Goal: Information Seeking & Learning: Understand process/instructions

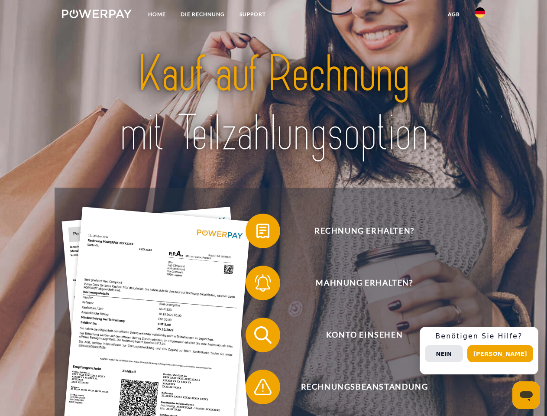
click at [97, 15] on img at bounding box center [97, 14] width 70 height 9
click at [480, 15] on img at bounding box center [480, 12] width 10 height 10
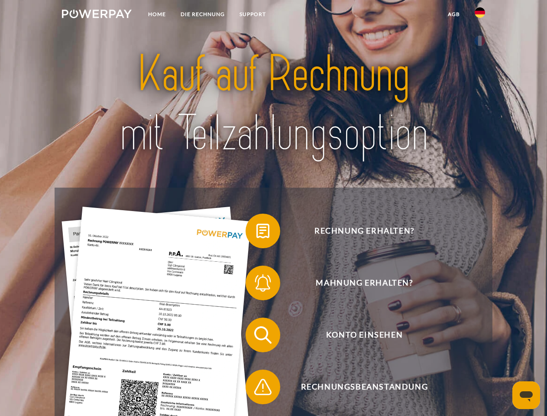
click at [453, 14] on link "agb" at bounding box center [453, 14] width 27 height 16
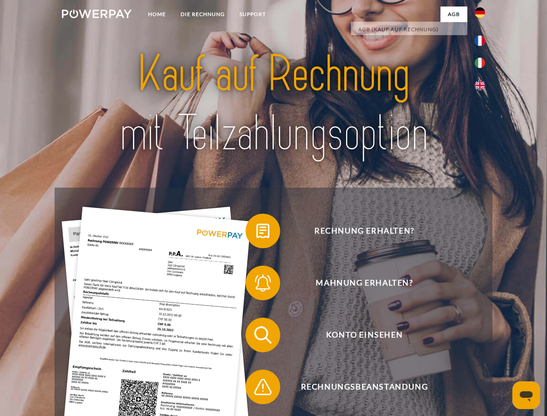
click at [256, 233] on span at bounding box center [249, 230] width 43 height 43
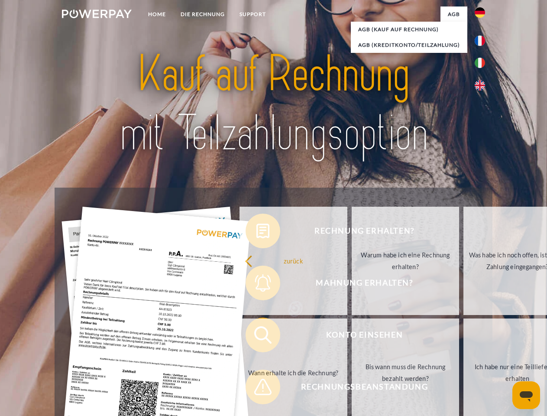
click at [256, 285] on div "Rechnung erhalten? Mahnung erhalten? Konto einsehen" at bounding box center [273, 361] width 437 height 347
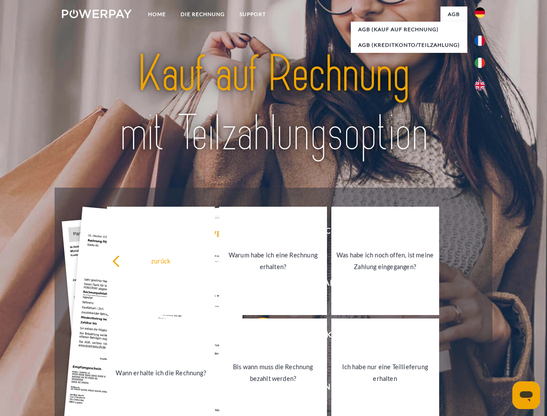
click at [256, 337] on link "Bis wann muss die Rechnung bezahlt werden?" at bounding box center [273, 372] width 108 height 108
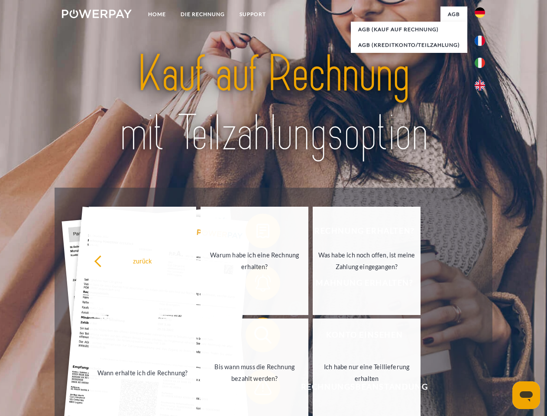
click at [313, 389] on link "Ich habe nur eine Teillieferung erhalten" at bounding box center [367, 372] width 108 height 108
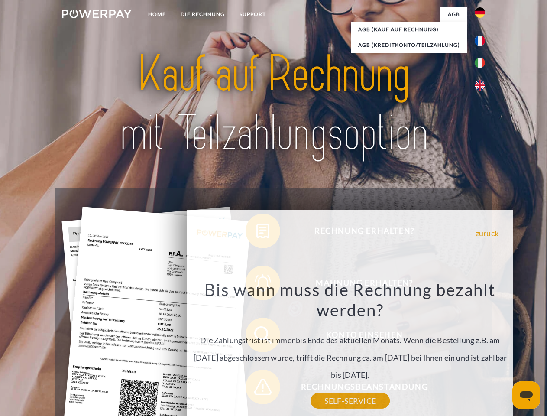
click at [482, 350] on div "Rechnung erhalten? Mahnung erhalten? Konto einsehen" at bounding box center [273, 361] width 437 height 347
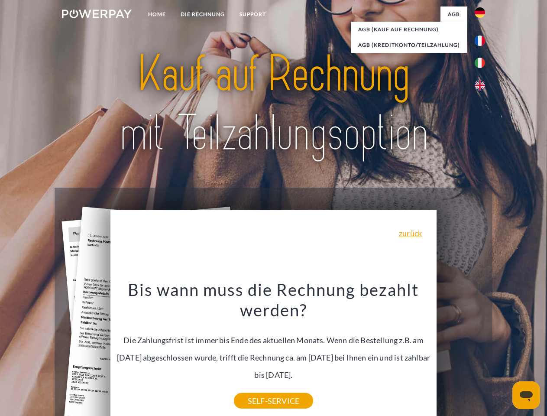
click at [461, 352] on span "Konto einsehen" at bounding box center [364, 334] width 212 height 35
click at [503, 353] on header "Home DIE RECHNUNG SUPPORT" at bounding box center [273, 299] width 547 height 598
